Goal: Task Accomplishment & Management: Use online tool/utility

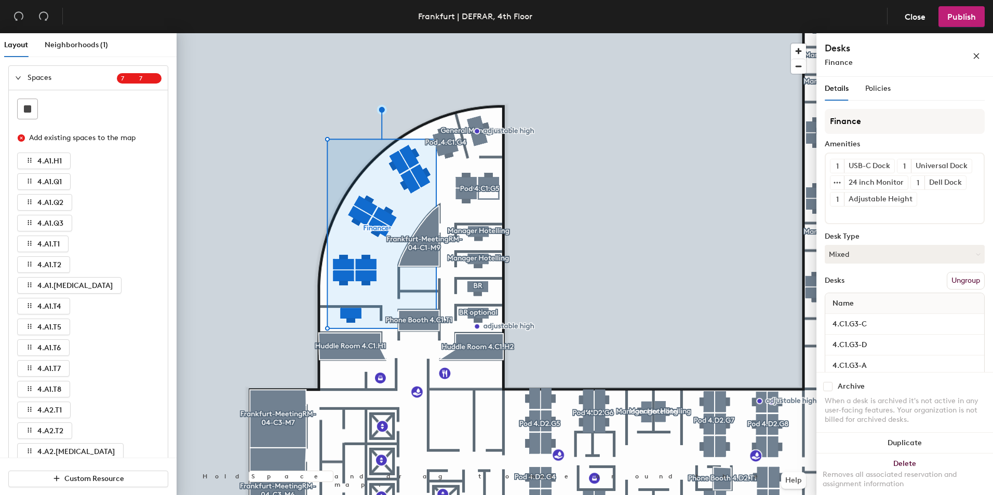
click at [828, 387] on input "checkbox" at bounding box center [827, 386] width 9 height 9
checkbox input "true"
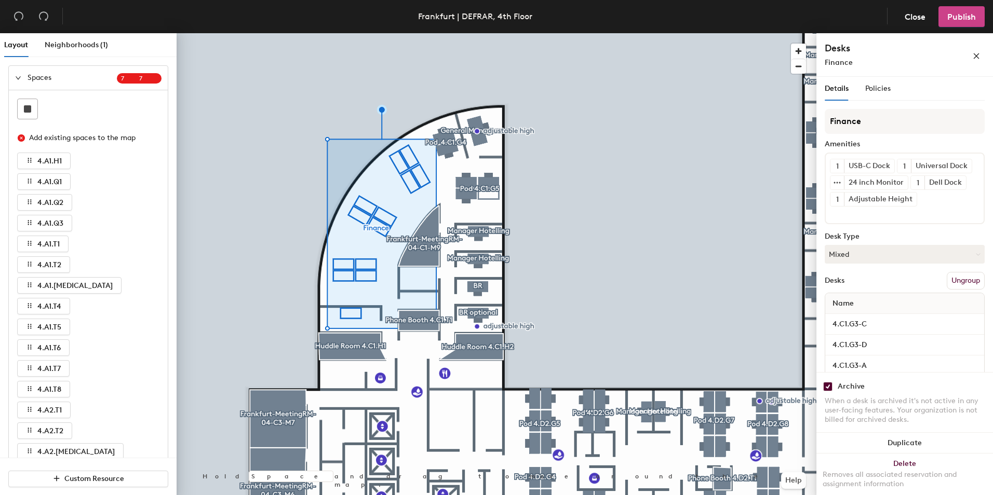
click at [966, 21] on span "Publish" at bounding box center [961, 17] width 29 height 10
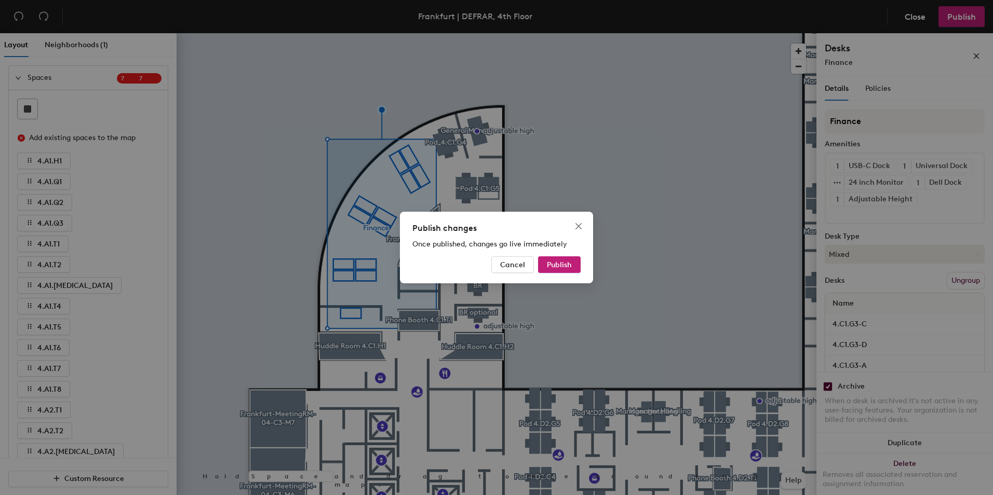
drag, startPoint x: 557, startPoint y: 265, endPoint x: 592, endPoint y: 272, distance: 36.5
click at [557, 265] on span "Publish" at bounding box center [559, 265] width 25 height 9
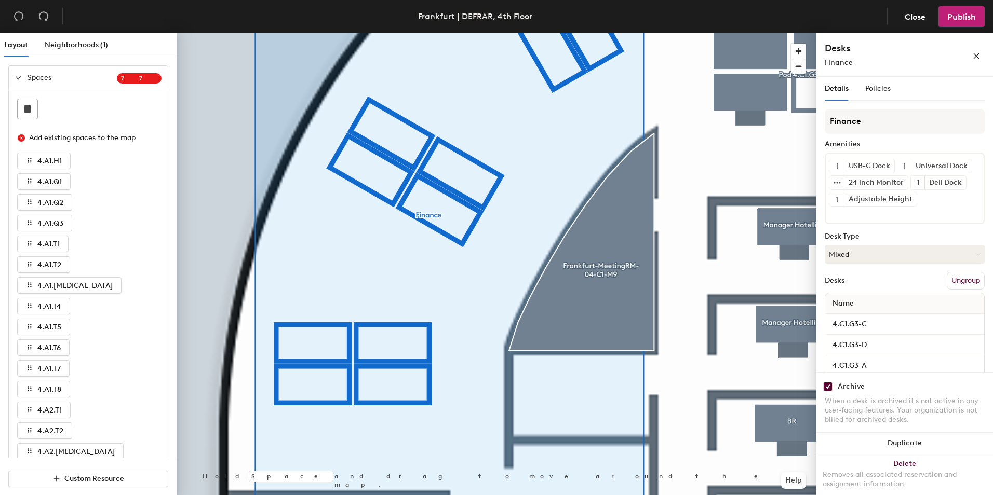
click at [827, 387] on input "checkbox" at bounding box center [827, 386] width 9 height 9
checkbox input "false"
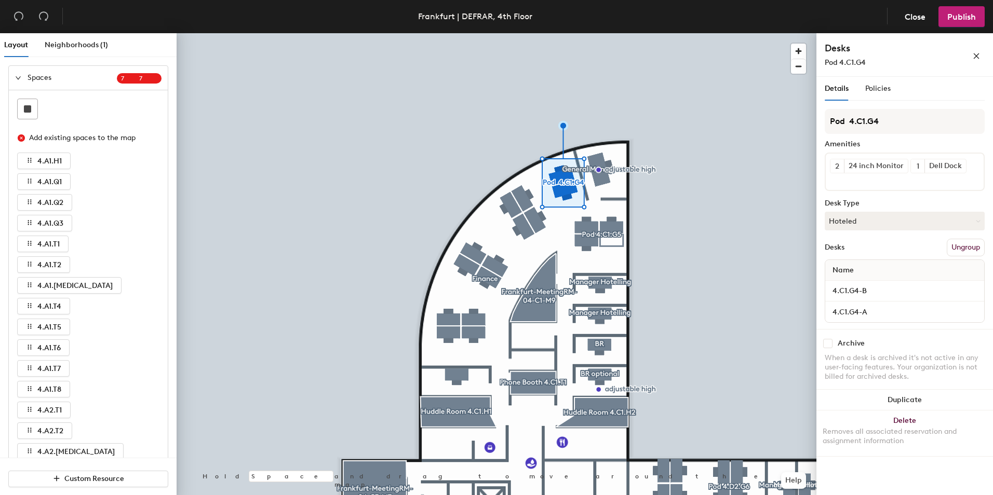
click at [828, 344] on input "checkbox" at bounding box center [827, 343] width 9 height 9
click at [828, 345] on input "checkbox" at bounding box center [827, 343] width 9 height 9
checkbox input "false"
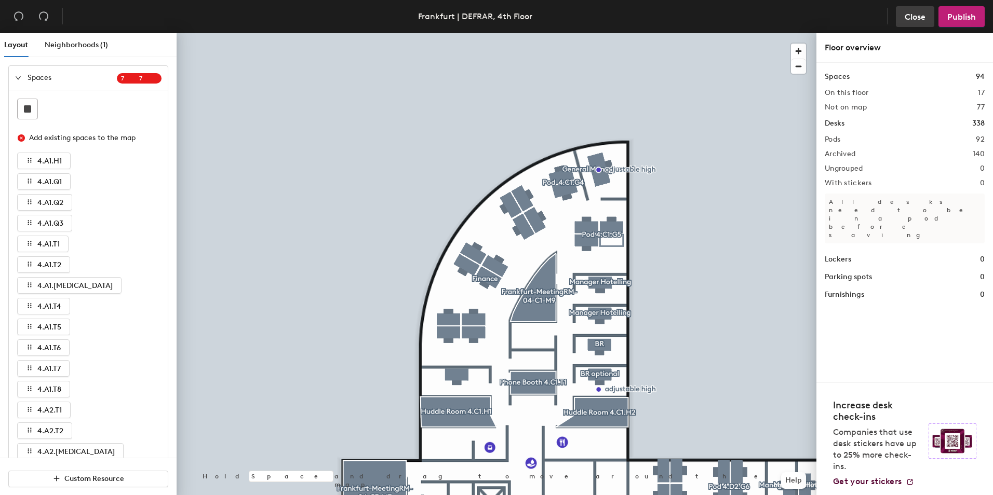
click at [911, 20] on span "Close" at bounding box center [915, 17] width 21 height 10
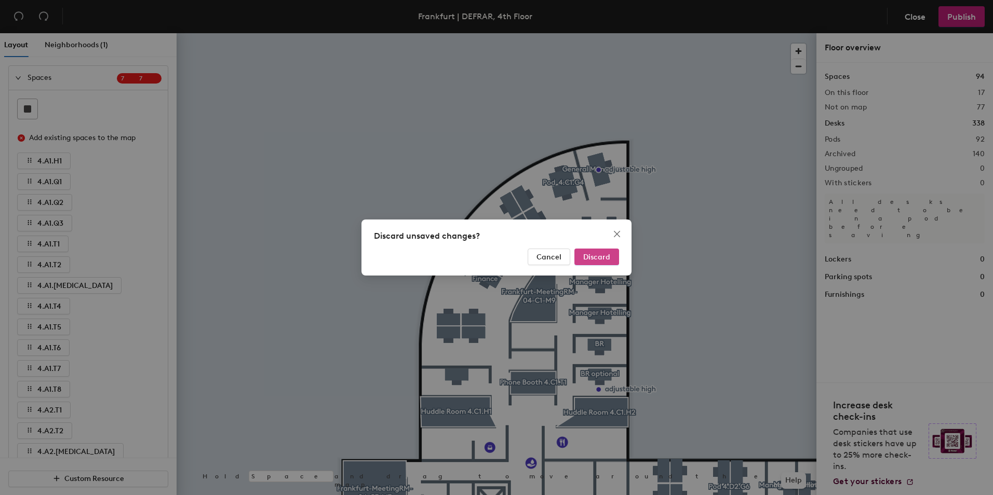
click at [603, 253] on span "Discard" at bounding box center [596, 257] width 27 height 9
